Goal: Navigation & Orientation: Find specific page/section

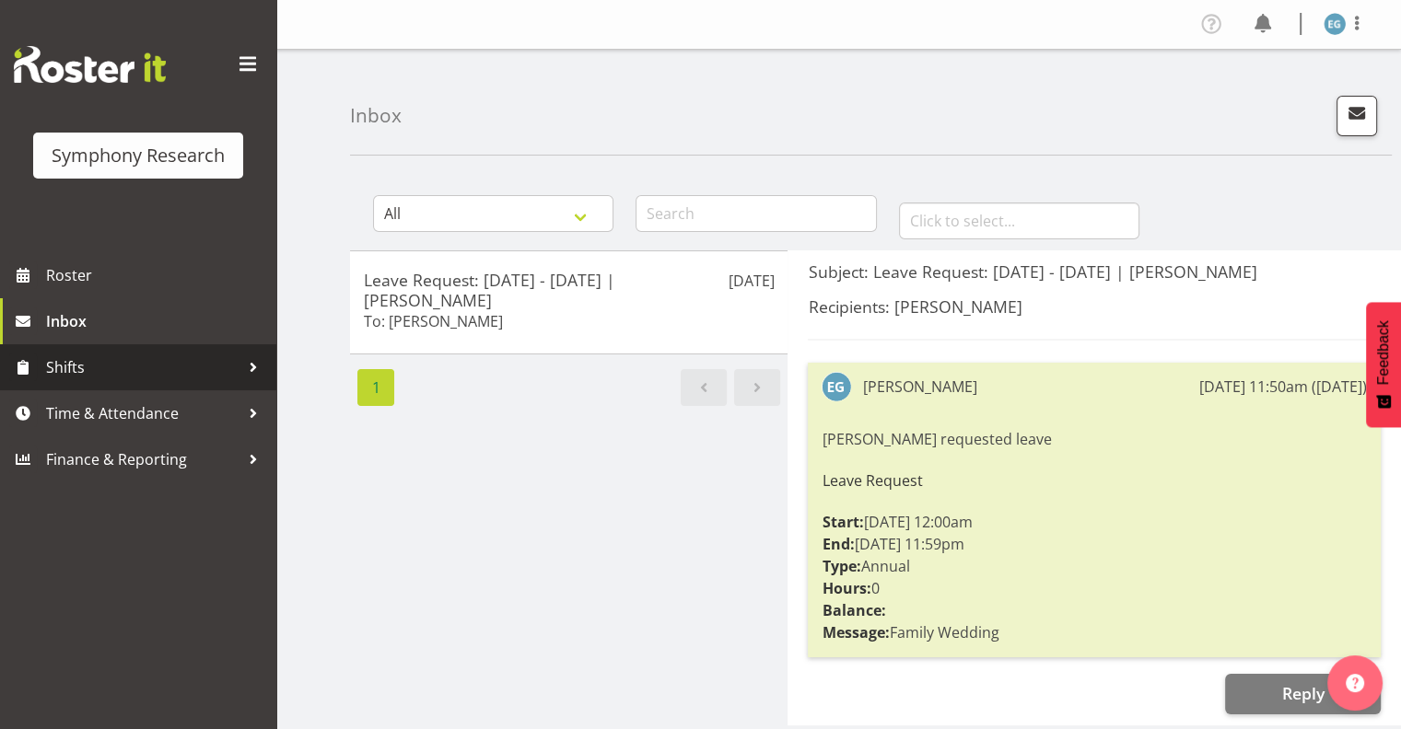
click at [64, 364] on span "Shifts" at bounding box center [142, 368] width 193 height 28
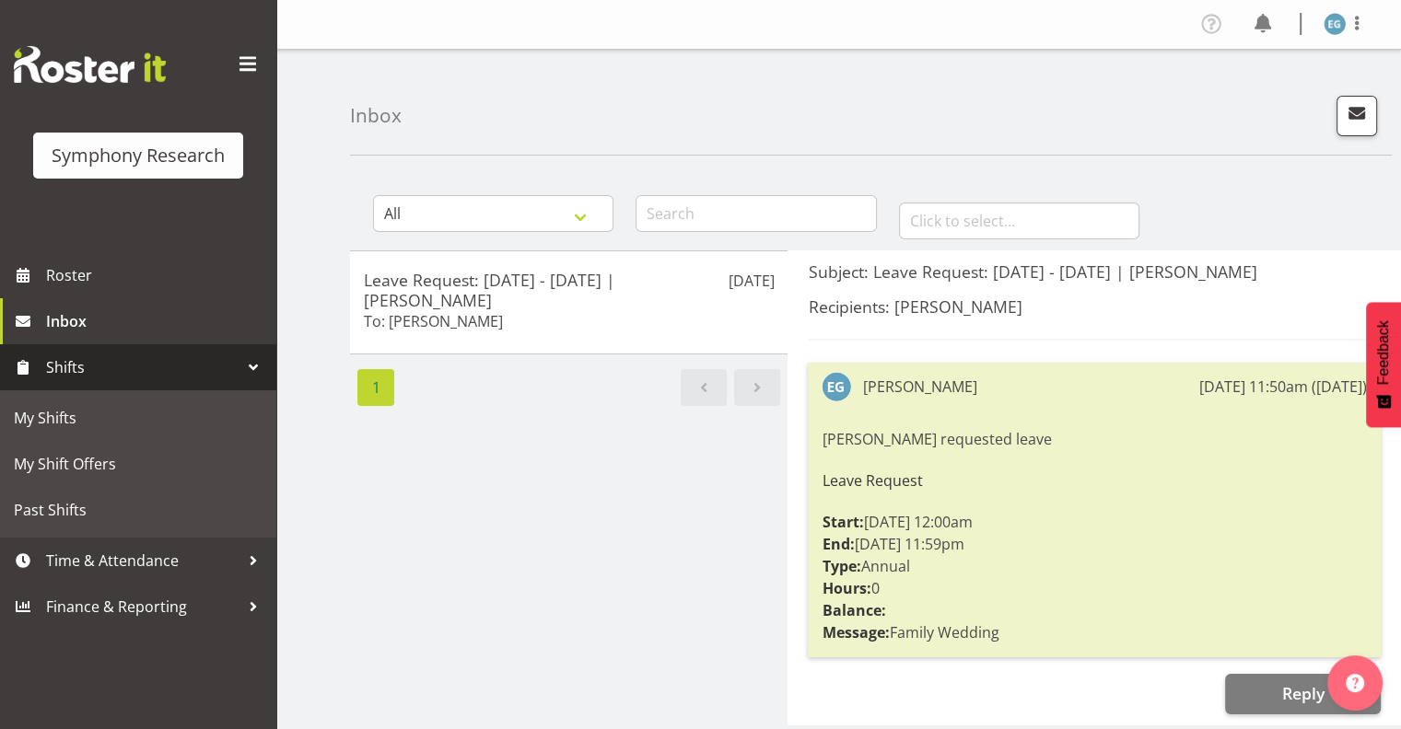
click at [70, 363] on span "Shifts" at bounding box center [142, 368] width 193 height 28
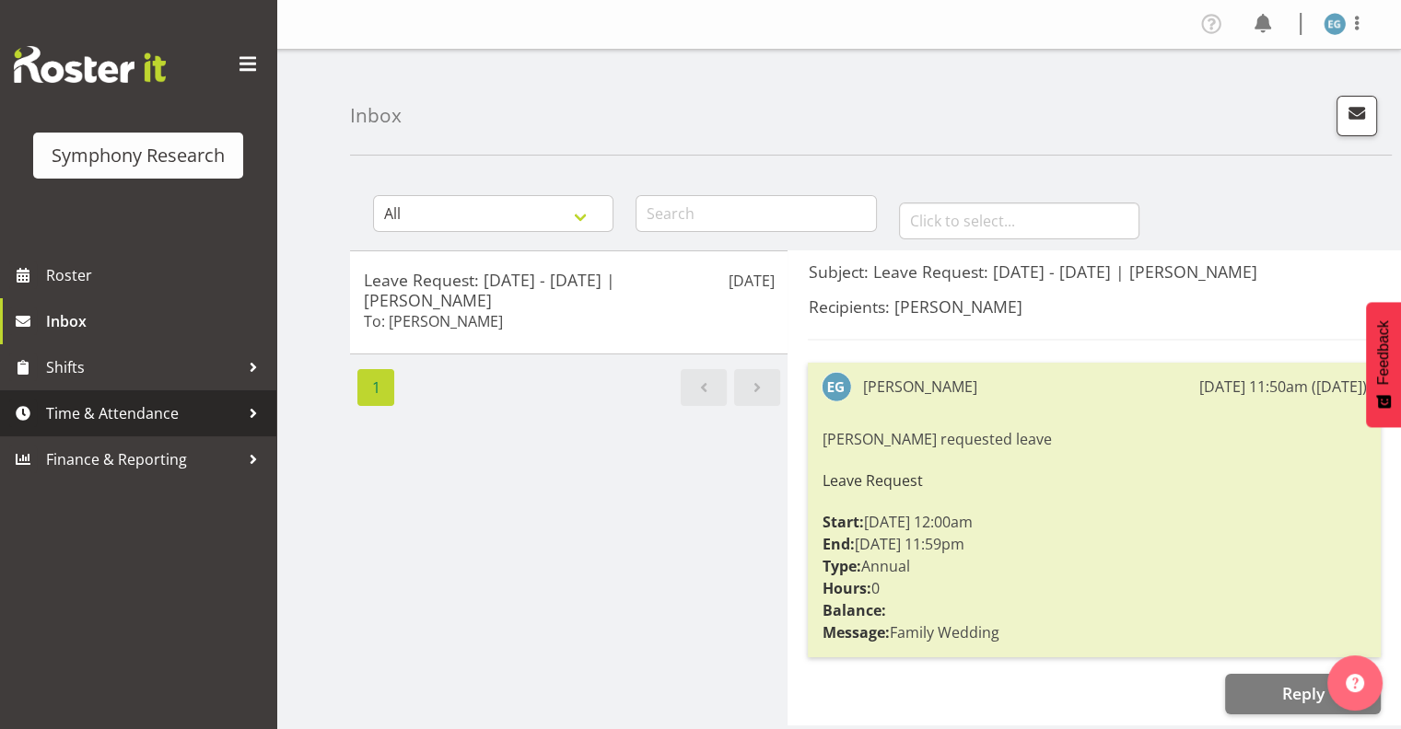
click at [81, 409] on span "Time & Attendance" at bounding box center [142, 414] width 193 height 28
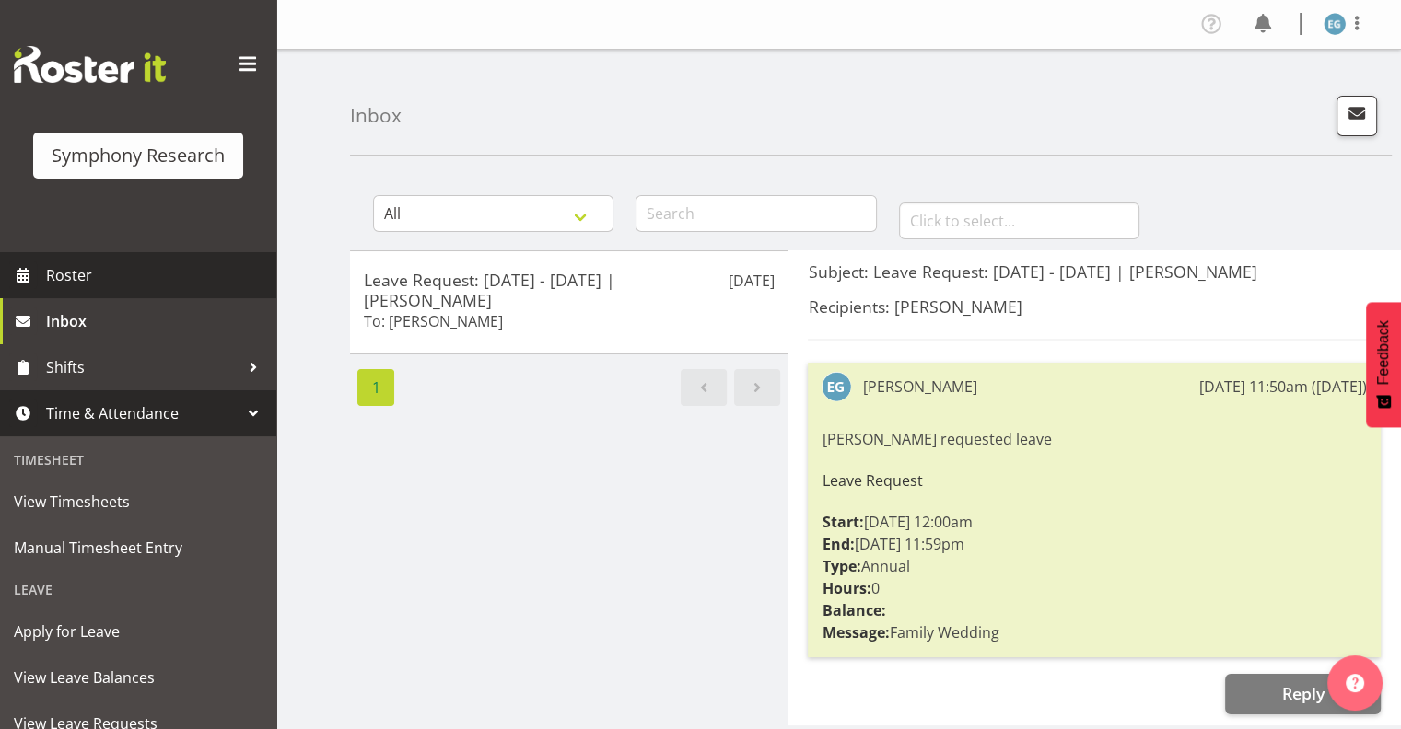
click at [72, 271] on span "Roster" at bounding box center [156, 276] width 221 height 28
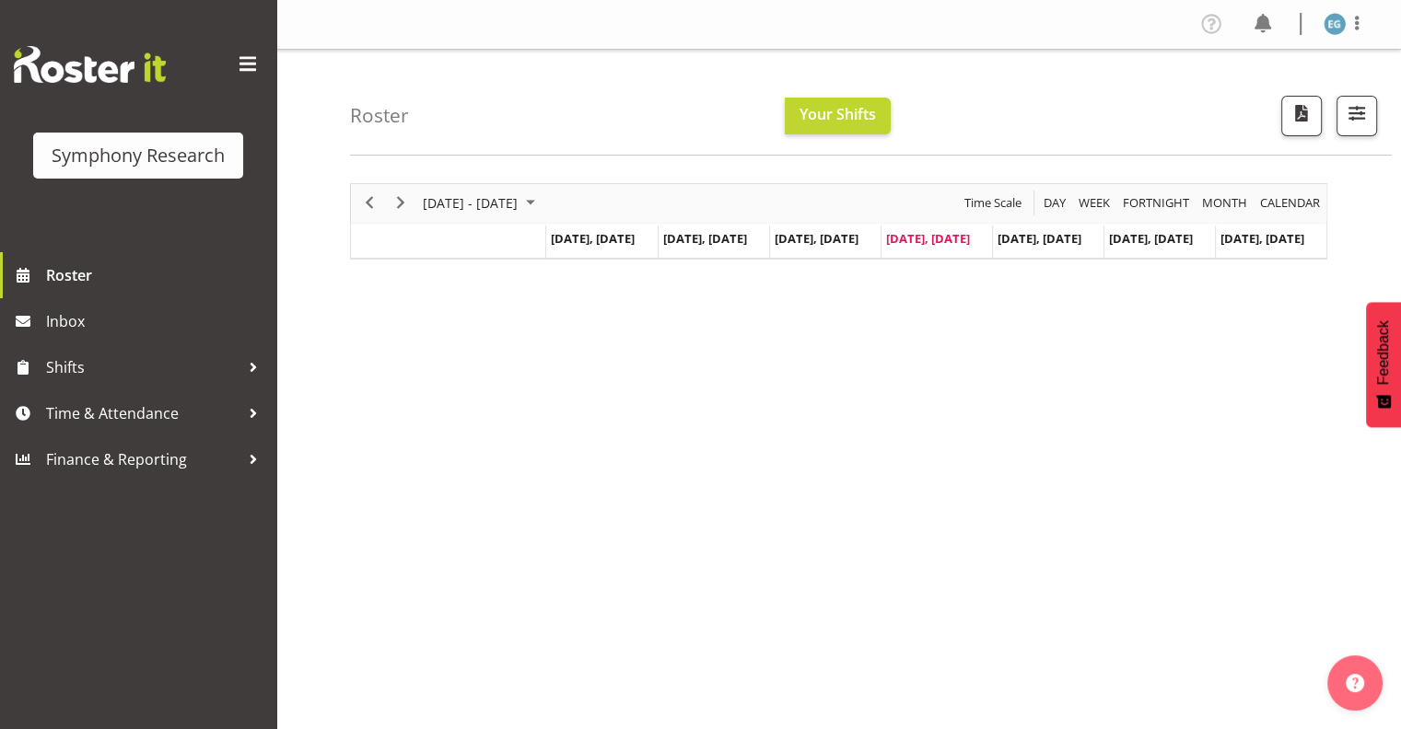
click at [939, 238] on span "[DATE], [DATE]" at bounding box center [928, 238] width 84 height 17
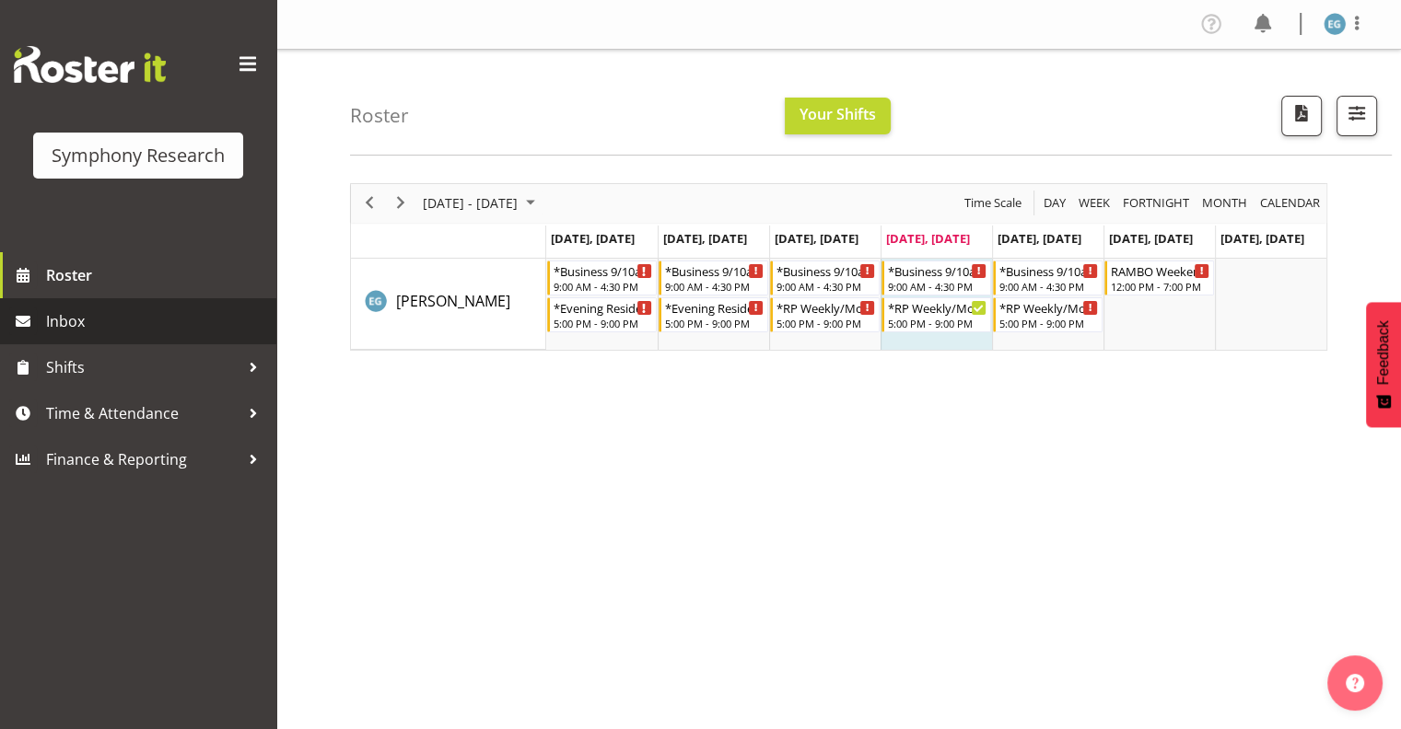
click at [62, 316] on span "Inbox" at bounding box center [156, 322] width 221 height 28
click at [63, 316] on span "Inbox" at bounding box center [156, 322] width 221 height 28
